Goal: Complete application form

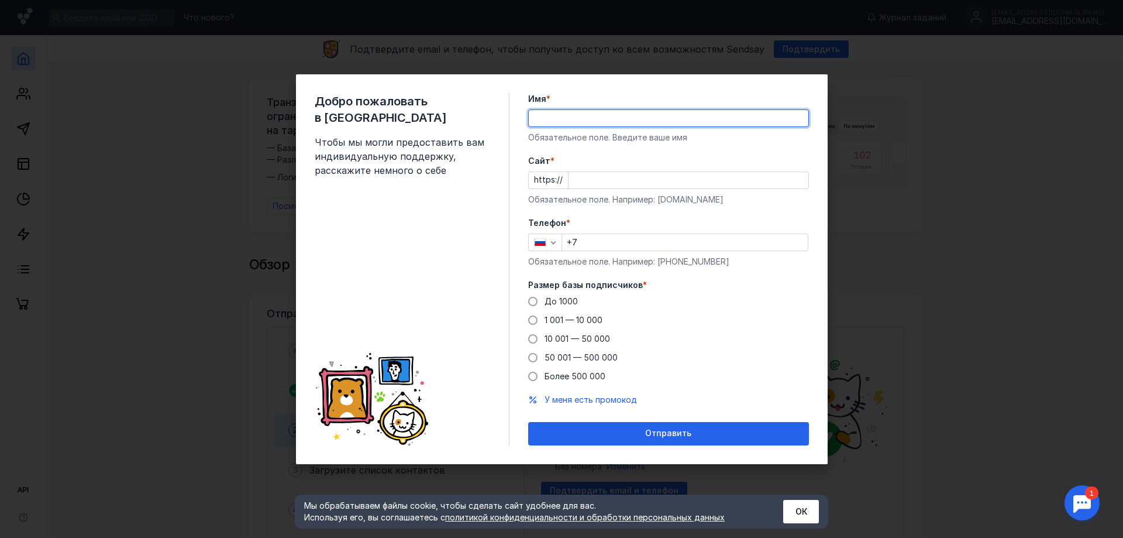
type input "Policon"
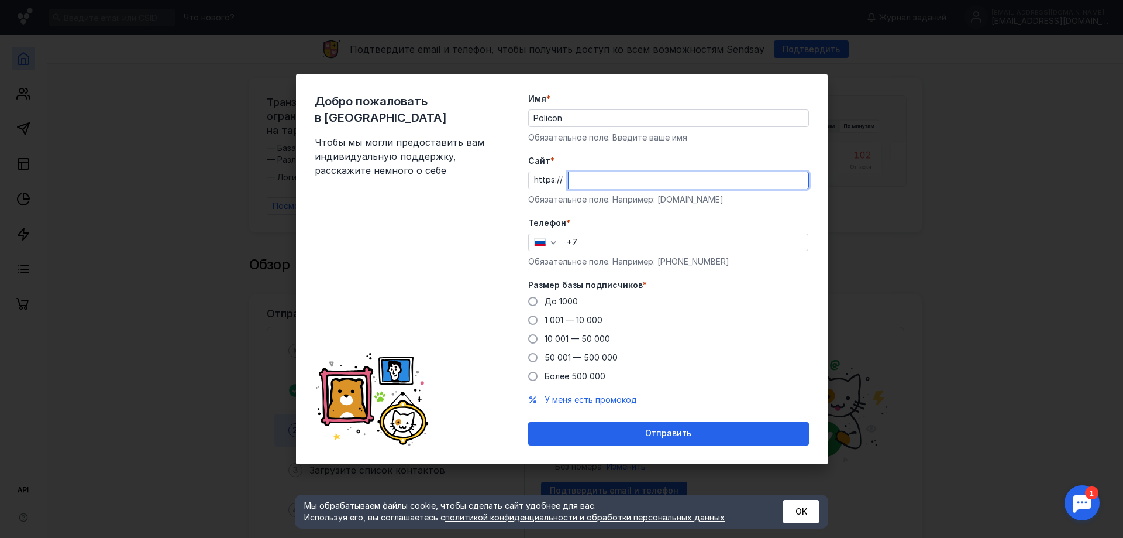
click at [614, 175] on input "Cайт *" at bounding box center [689, 180] width 240 height 16
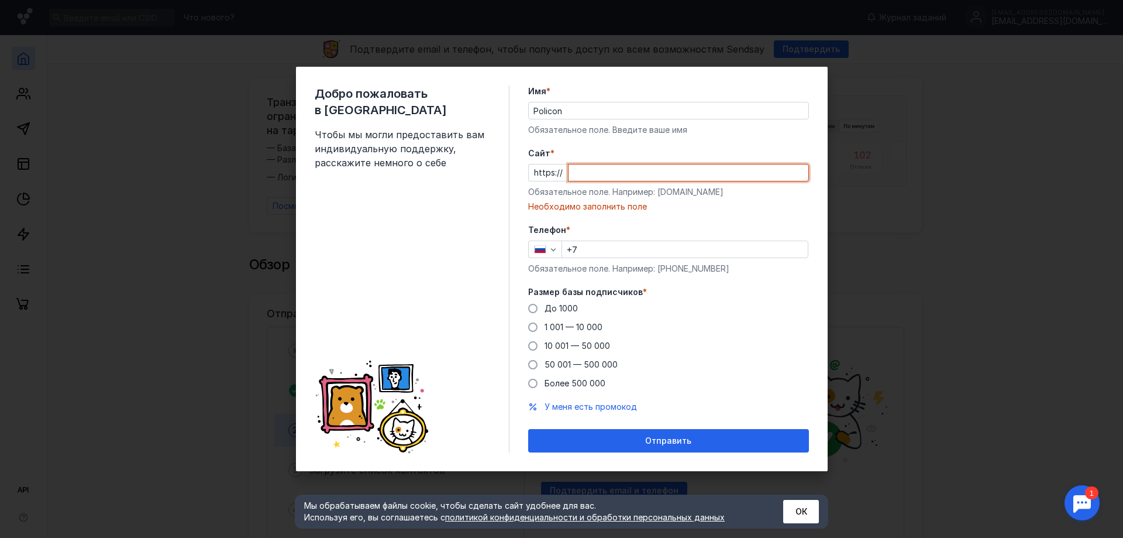
paste input "[DOMAIN_NAME][URL]"
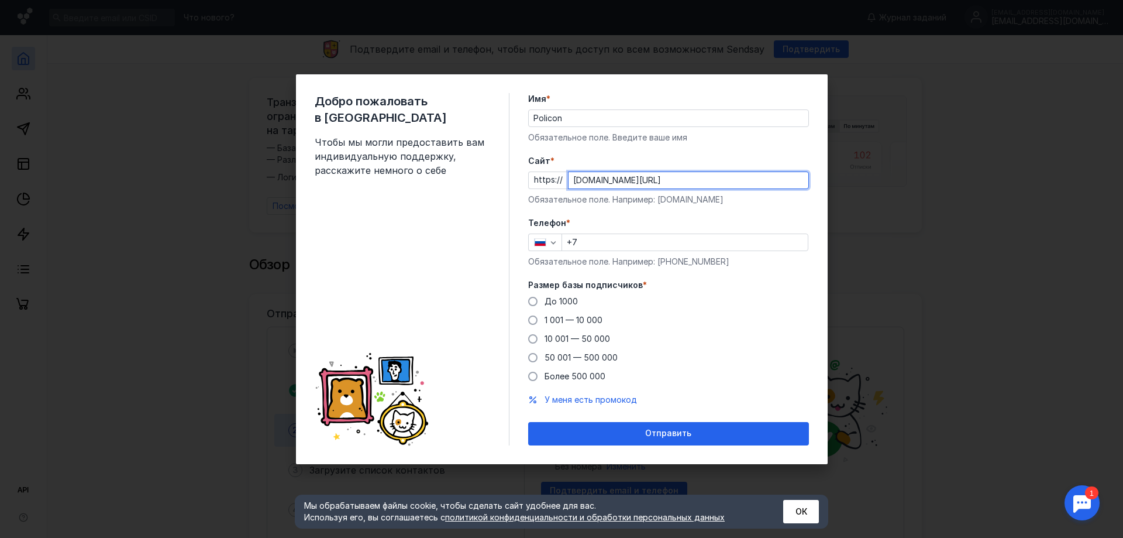
type input "[DOMAIN_NAME][URL]"
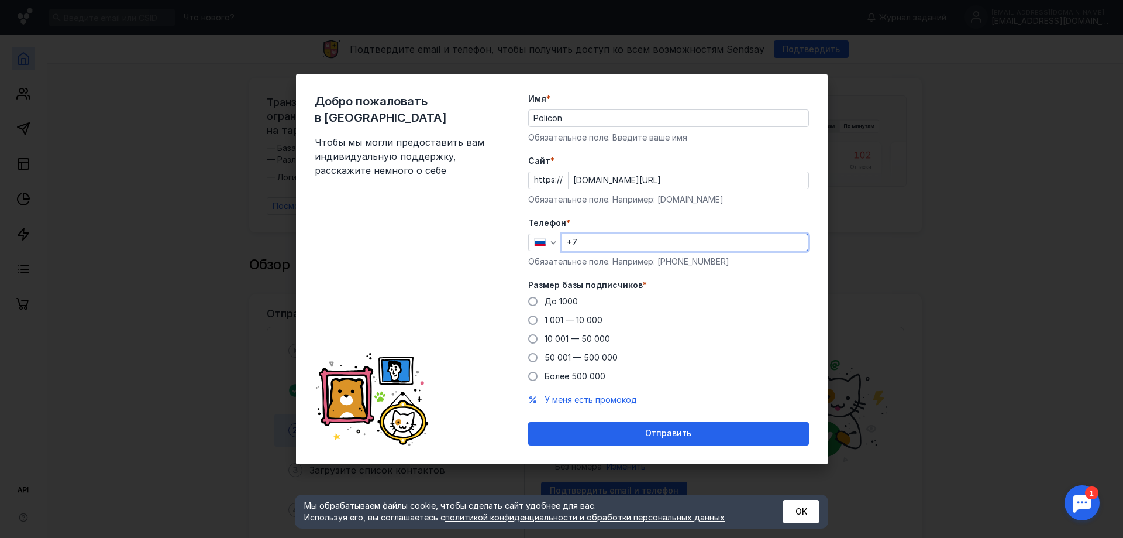
click at [606, 236] on input "+7" at bounding box center [685, 242] width 246 height 16
type input "[PHONE_NUMBER]"
click at [700, 428] on div "Отправить" at bounding box center [668, 433] width 269 height 10
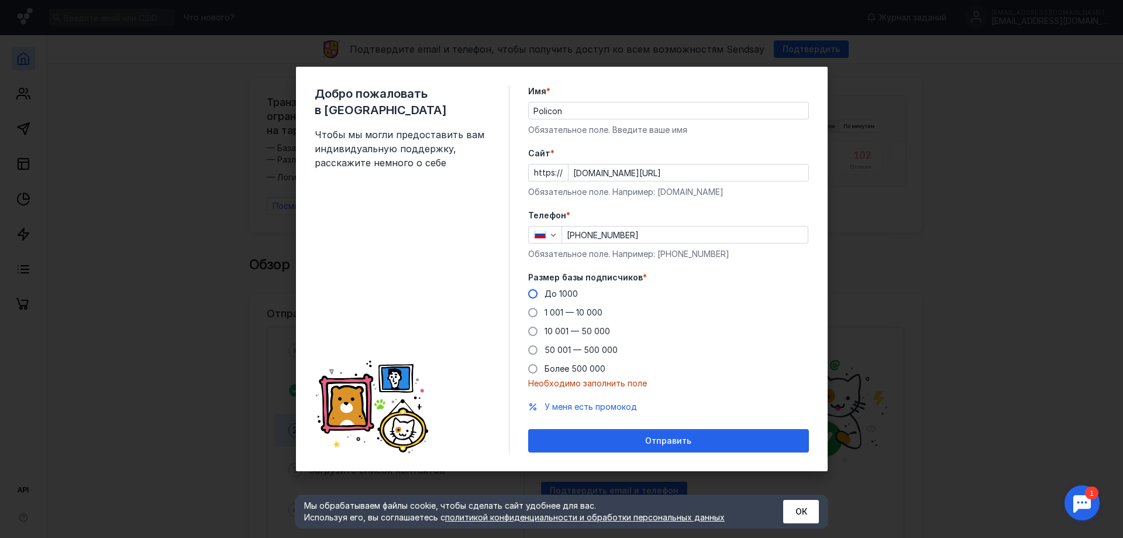
click at [565, 294] on span "До 1000" at bounding box center [561, 293] width 33 height 10
click at [0, 0] on input "До 1000" at bounding box center [0, 0] width 0 height 0
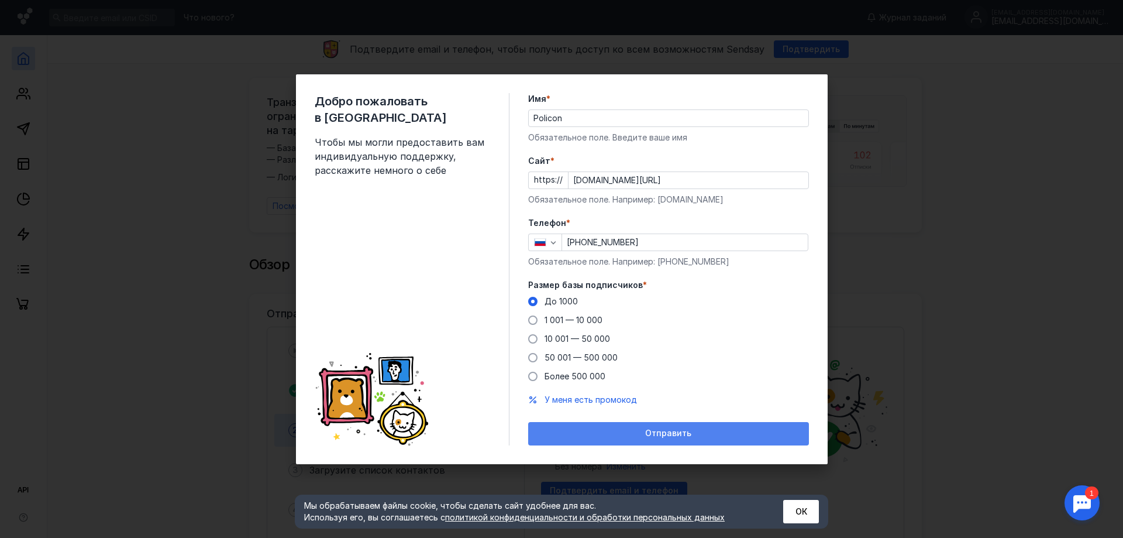
click at [706, 427] on div "Отправить" at bounding box center [668, 433] width 281 height 23
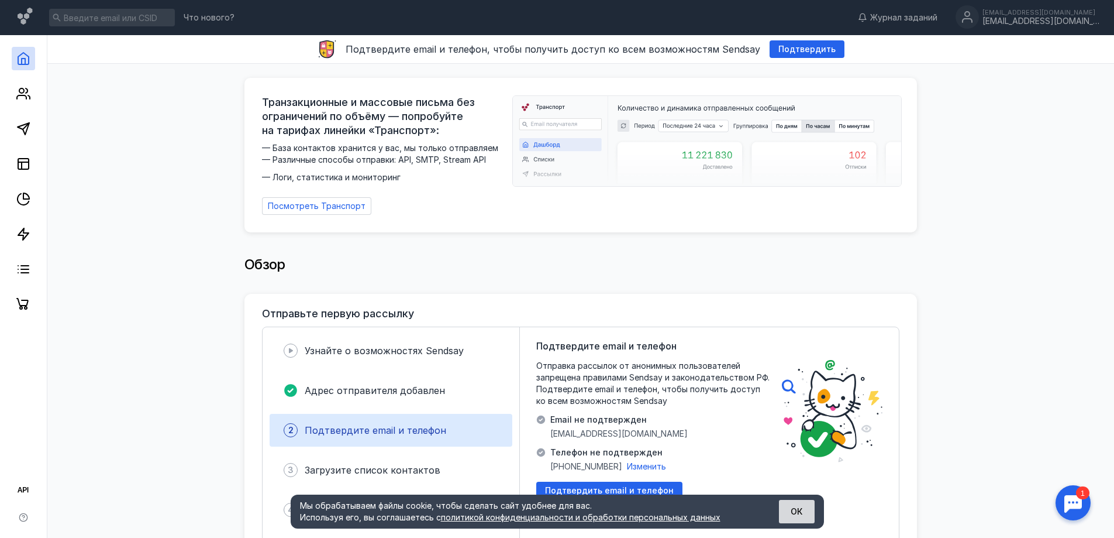
click at [799, 505] on button "ОК" at bounding box center [797, 511] width 36 height 23
